Goal: Task Accomplishment & Management: Manage account settings

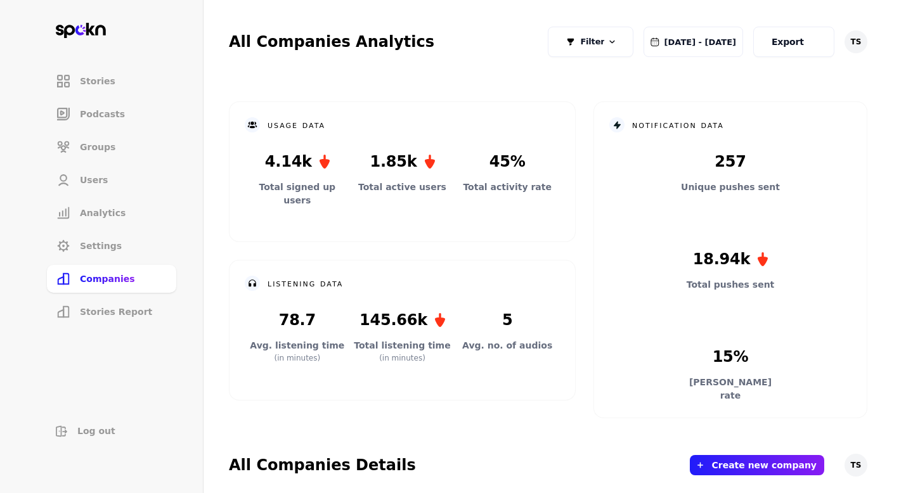
scroll to position [472, 0]
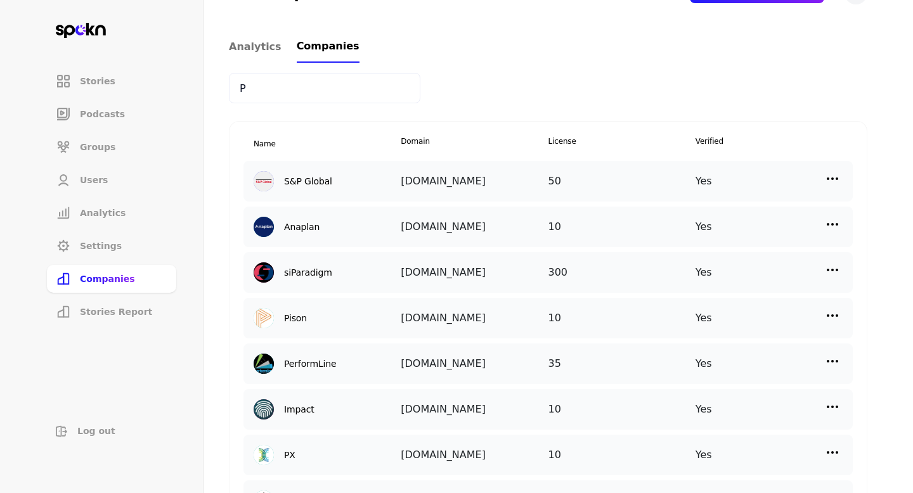
type input "P"
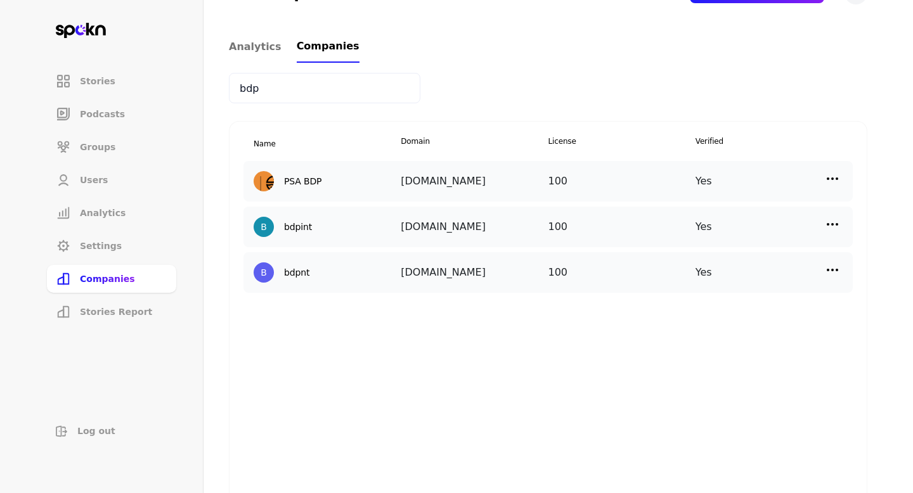
type input "bdp"
click at [830, 179] on img at bounding box center [832, 178] width 15 height 15
click at [735, 230] on p "Manage Users" at bounding box center [719, 235] width 63 height 14
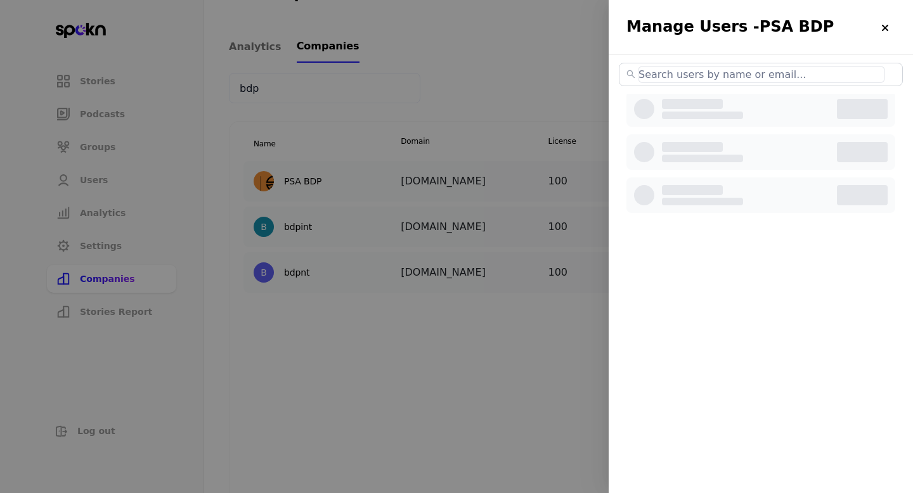
select select "2"
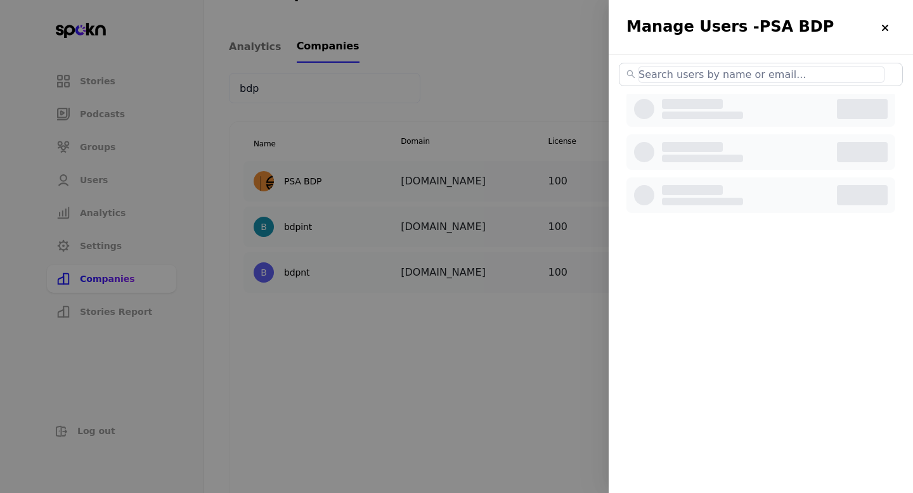
select select "2"
select select "3"
select select "2"
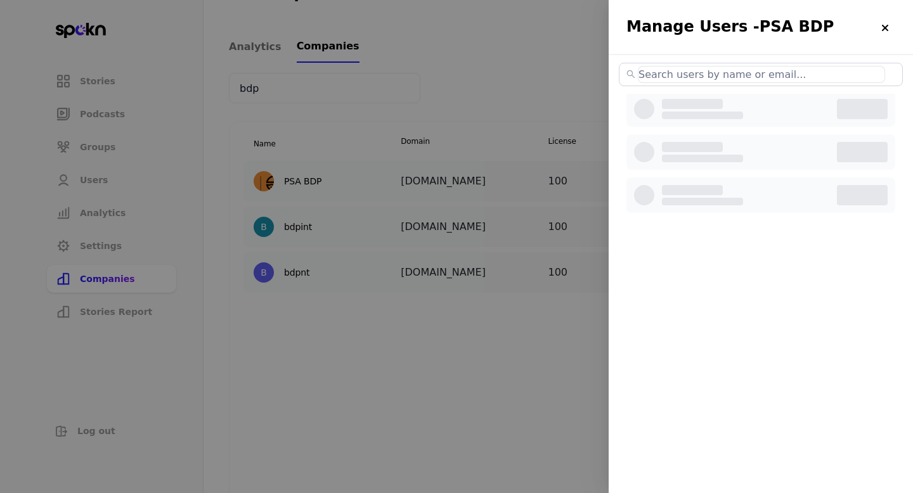
select select "2"
select select "3"
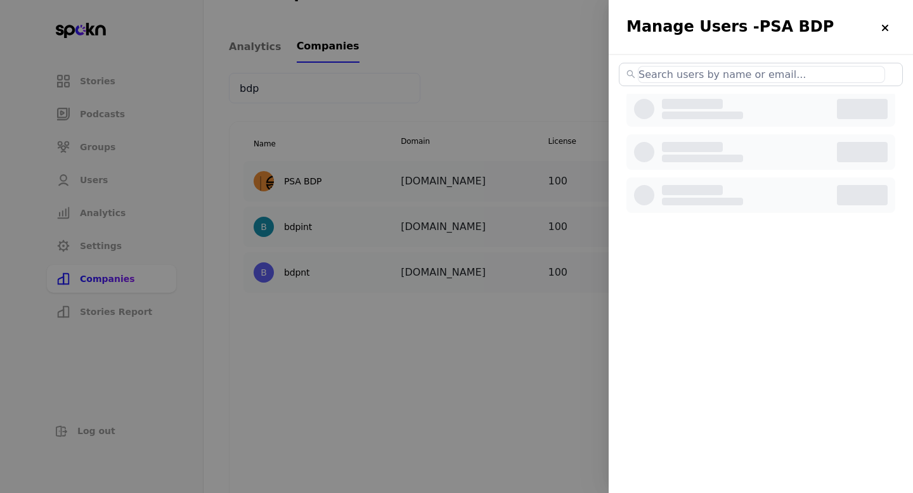
select select "2"
select select "3"
select select "2"
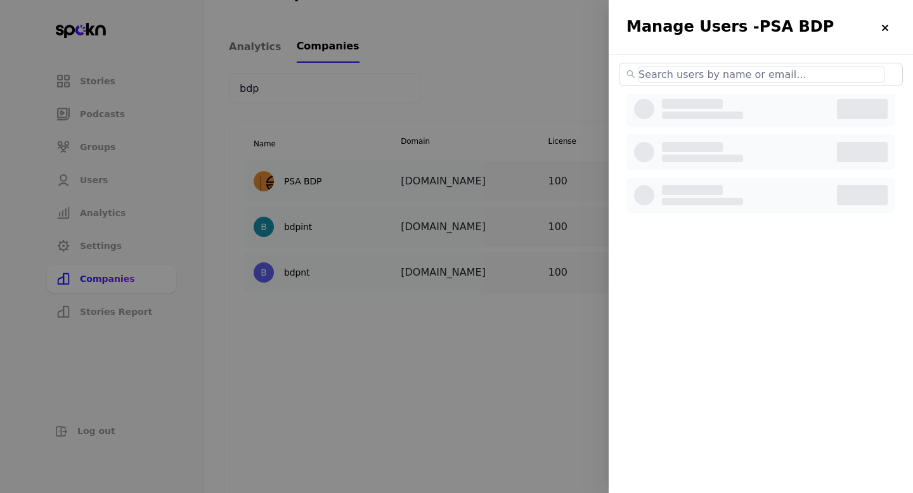
select select "2"
select select "3"
select select "2"
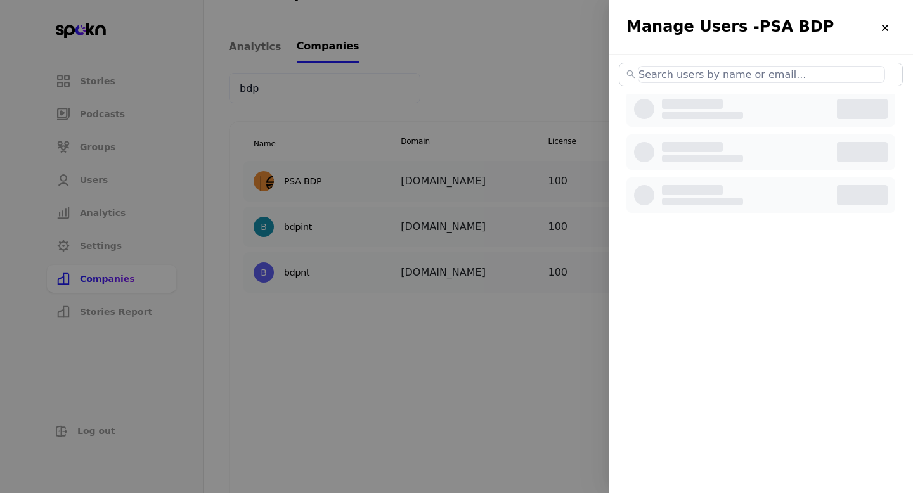
select select "2"
select select "3"
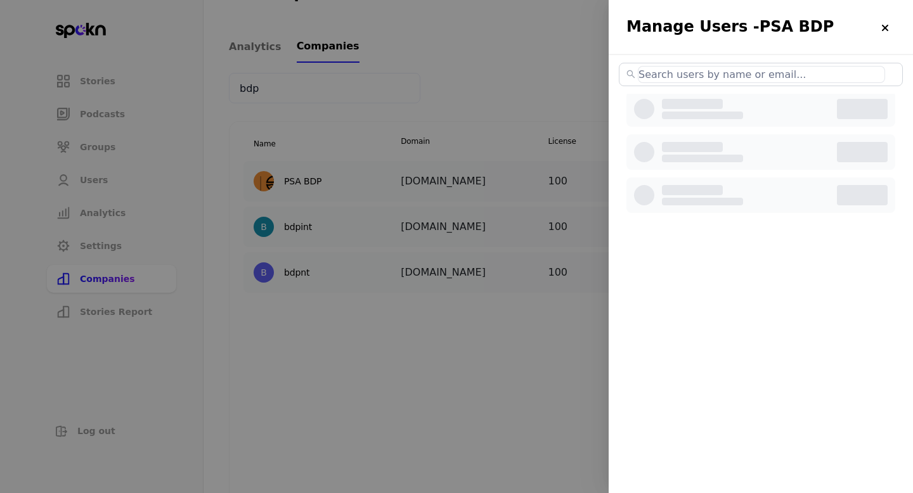
select select "3"
select select "2"
select select "3"
select select "2"
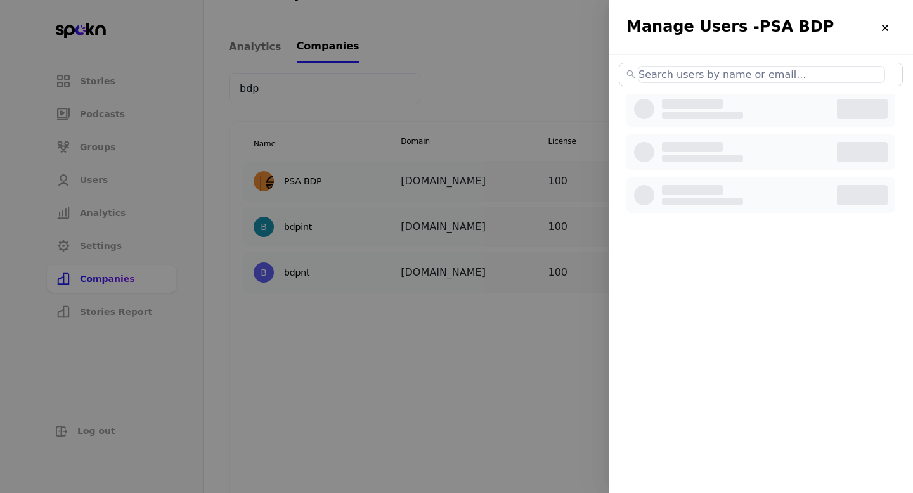
select select "2"
select select "3"
select select "2"
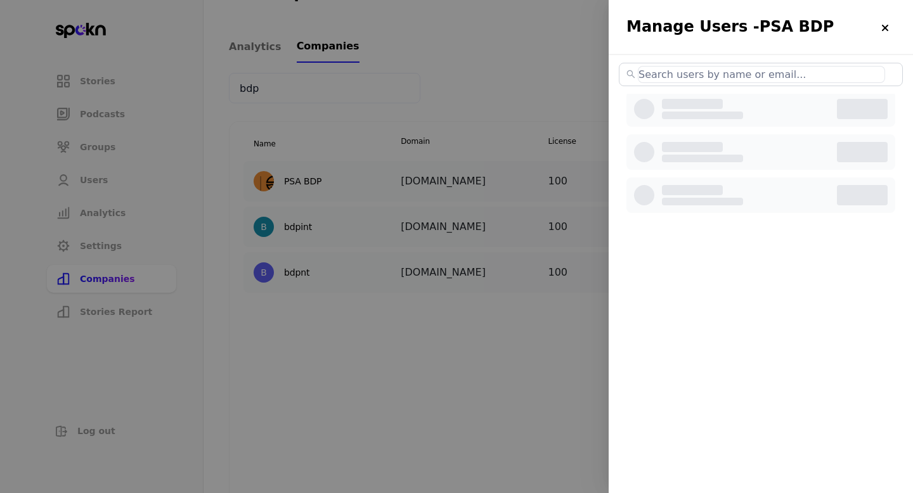
select select "2"
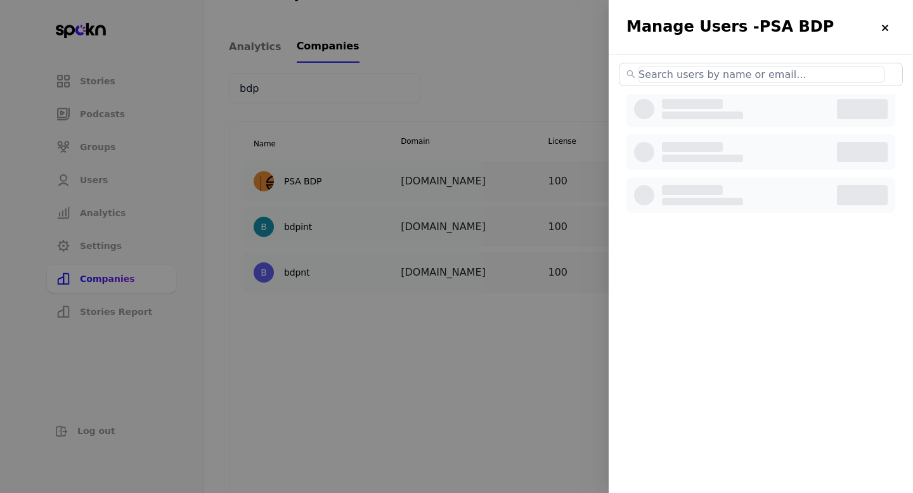
select select "3"
select select "2"
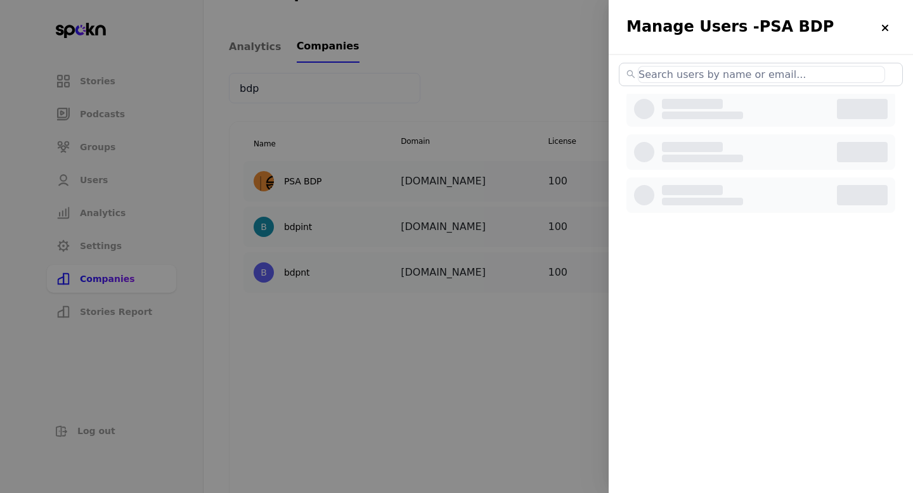
select select "2"
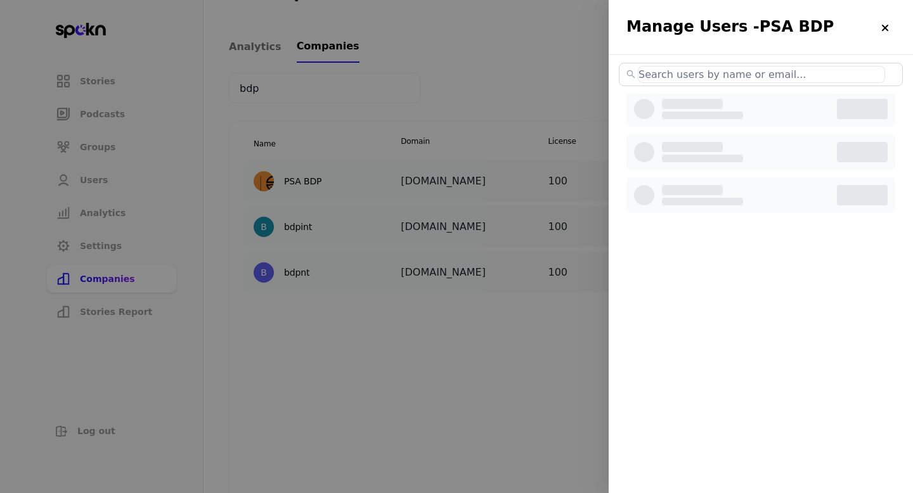
select select "2"
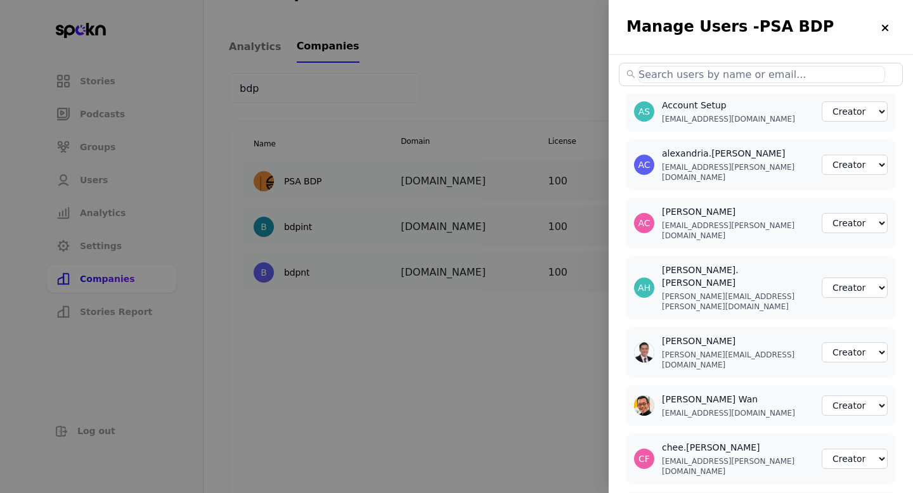
click at [706, 80] on input "text" at bounding box center [761, 74] width 247 height 17
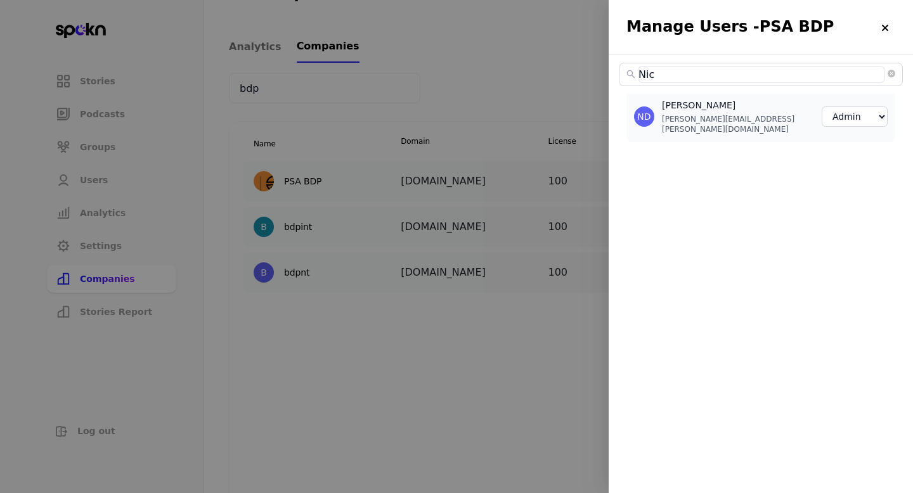
type input "Ni"
select select "3"
select select "2"
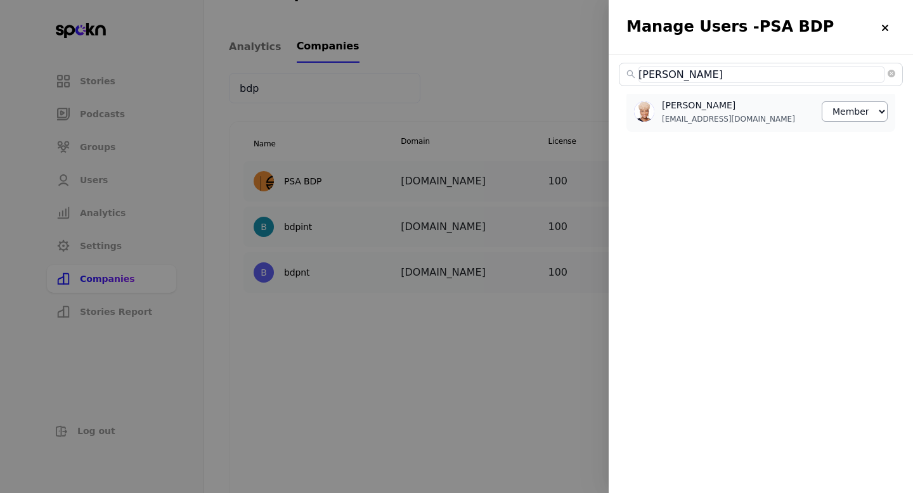
type input "[PERSON_NAME]"
click at [857, 106] on select "Member Creator Admin" at bounding box center [854, 111] width 66 height 20
select select "1"
